Goal: Find specific page/section: Find specific page/section

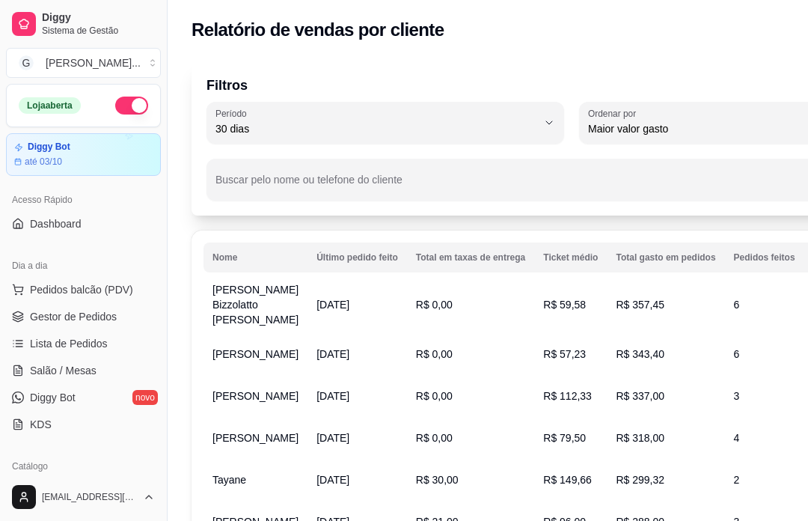
select select "30"
select select "HIGHEST_TOTAL_SPENT_WITH_ORDERS"
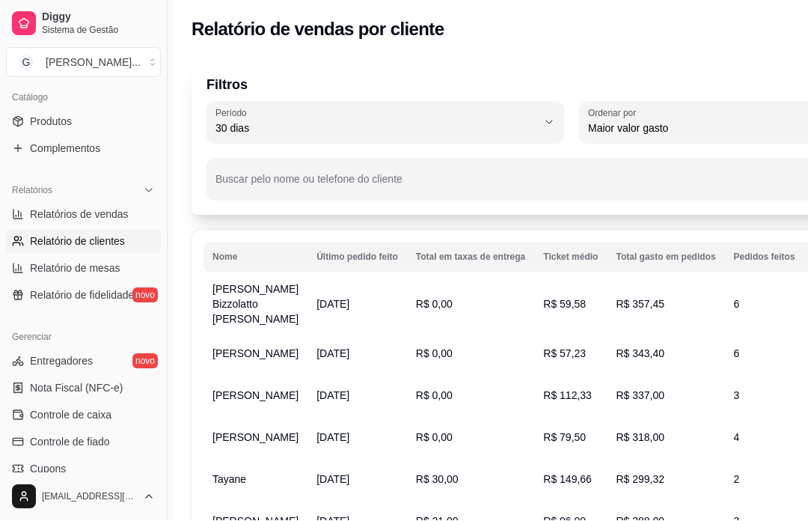
scroll to position [1, 0]
type input "15"
select select "15"
click at [244, 243] on span "15 dias" at bounding box center [377, 237] width 305 height 14
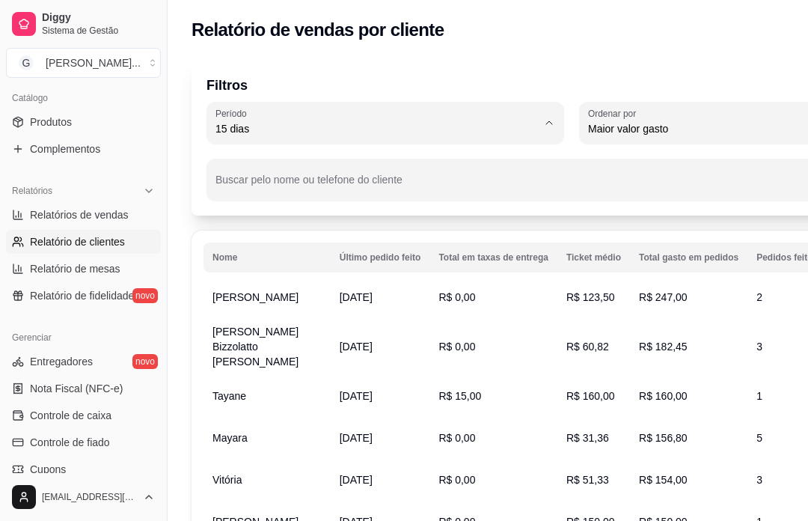
type input "60"
select select "60"
click at [255, 318] on span "60 dias" at bounding box center [377, 311] width 305 height 14
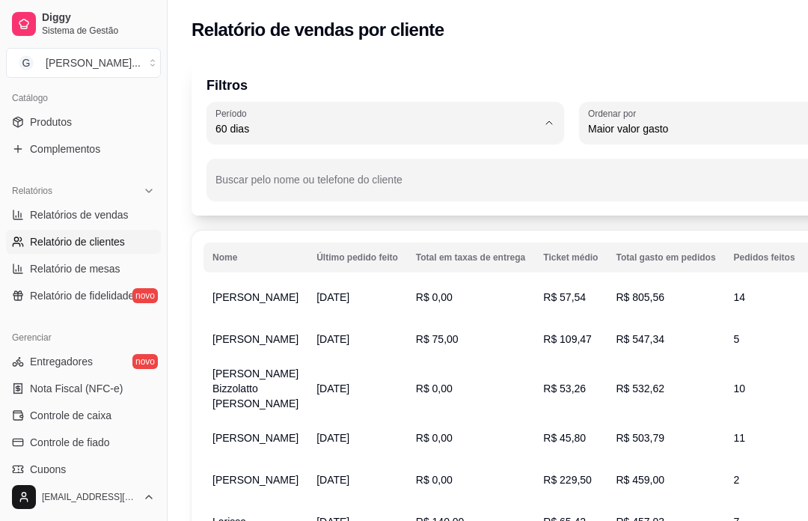
type input "45"
select select "45"
click at [248, 294] on span "45 dias" at bounding box center [377, 287] width 305 height 14
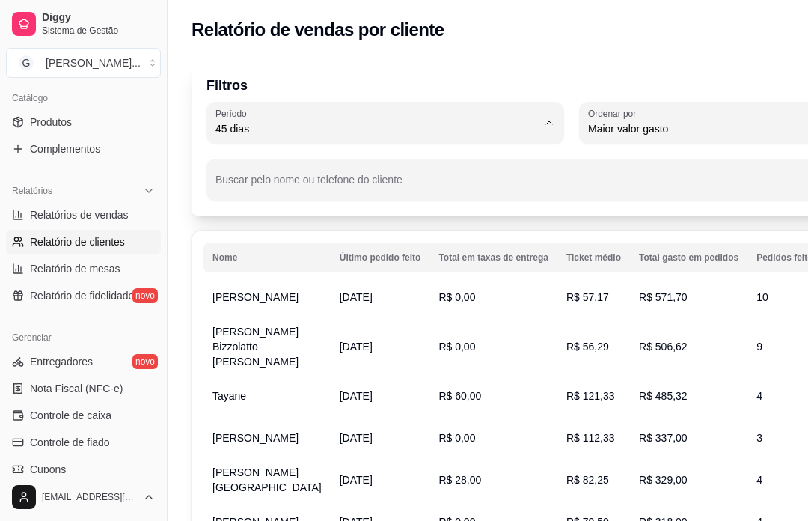
type input "30"
select select "30"
click at [260, 264] on span "30 dias" at bounding box center [378, 262] width 306 height 14
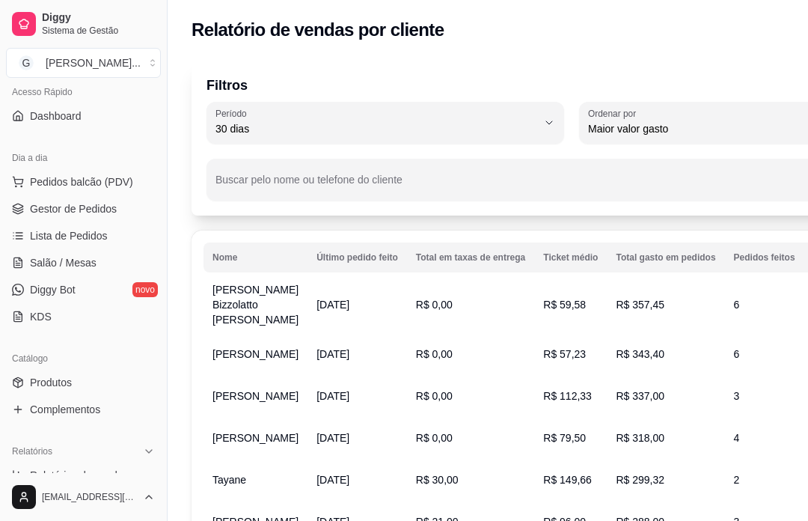
scroll to position [103, 0]
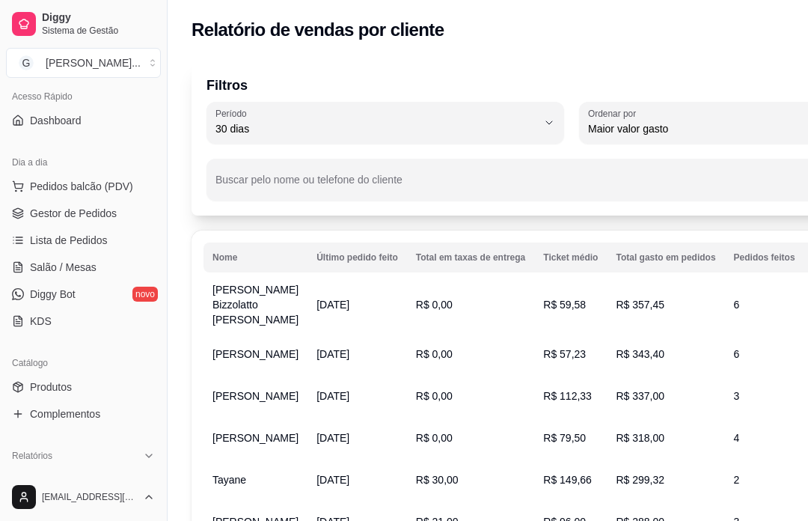
click at [77, 212] on span "Gestor de Pedidos" at bounding box center [73, 213] width 87 height 15
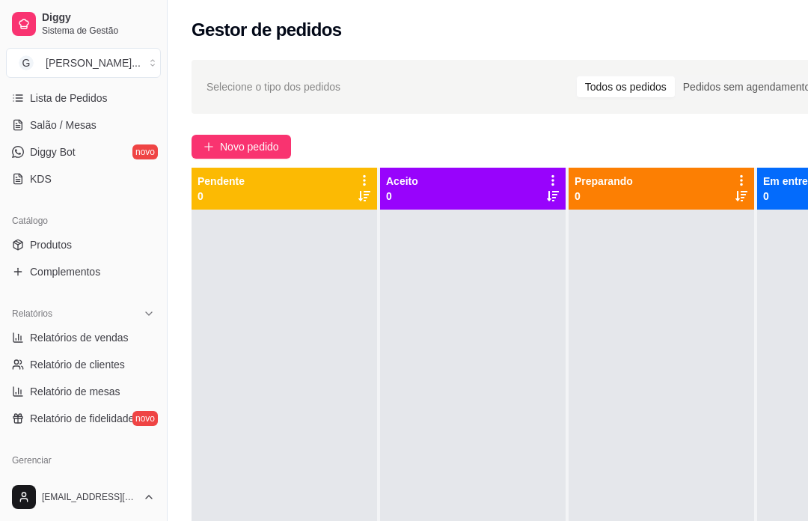
scroll to position [246, 0]
click at [112, 342] on span "Relatórios de vendas" at bounding box center [79, 336] width 99 height 15
select select "ALL"
select select "0"
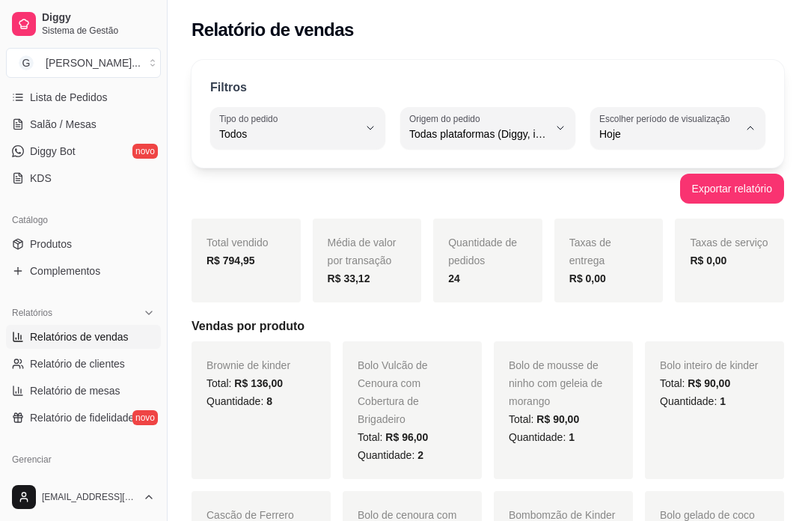
type input "-1"
select select "-1"
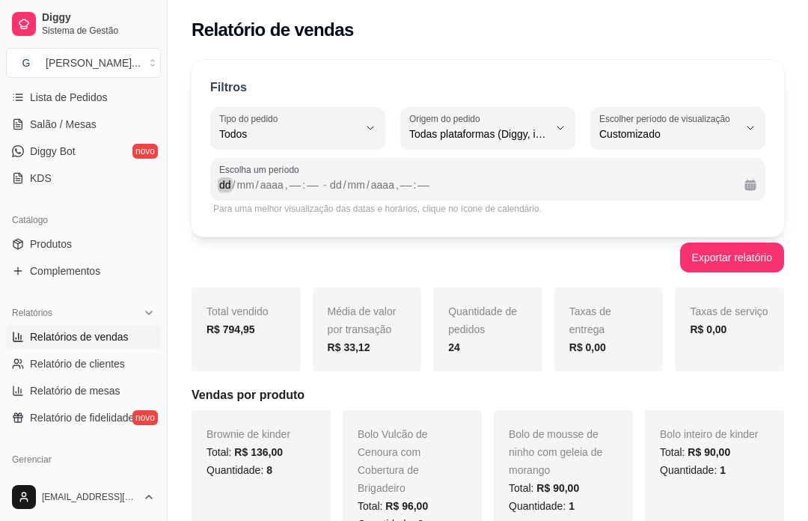
click at [229, 177] on div "dd" at bounding box center [225, 184] width 15 height 15
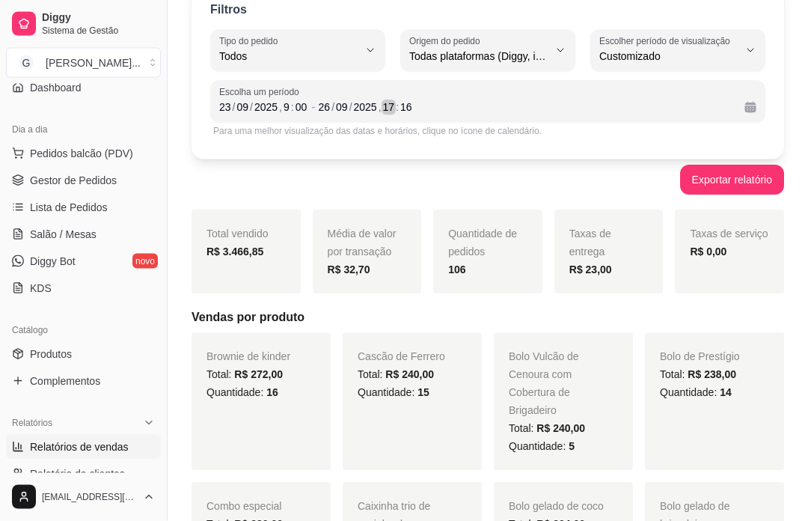
scroll to position [135, 0]
click at [97, 183] on span "Gestor de Pedidos" at bounding box center [73, 181] width 87 height 15
